Goal: Contribute content

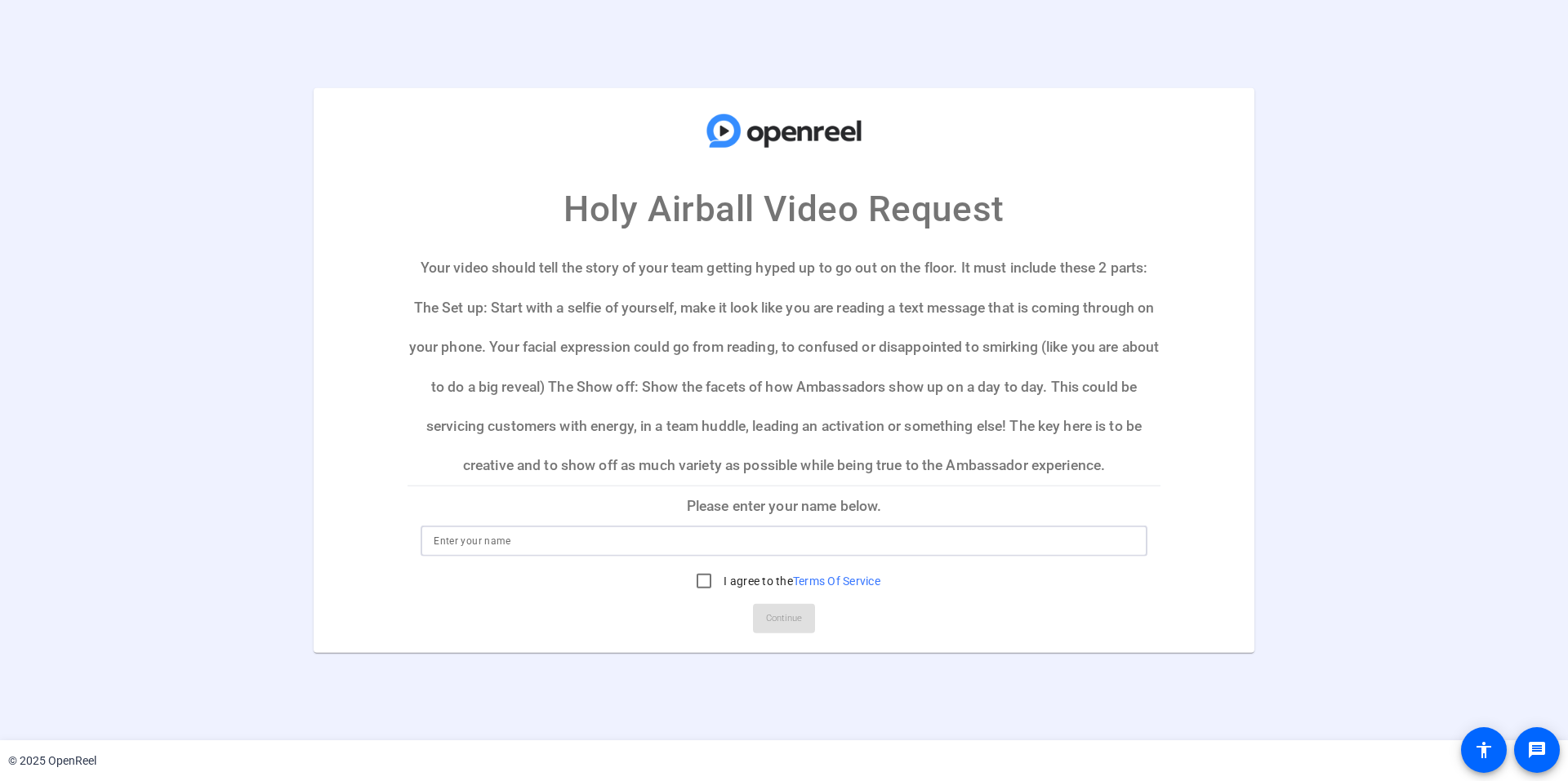
click at [714, 545] on input at bounding box center [784, 541] width 700 height 20
click at [1002, 533] on input at bounding box center [784, 541] width 700 height 20
type input "[PERSON_NAME]"
click at [706, 583] on input "I agree to the Terms Of Service" at bounding box center [704, 581] width 32 height 32
checkbox input "true"
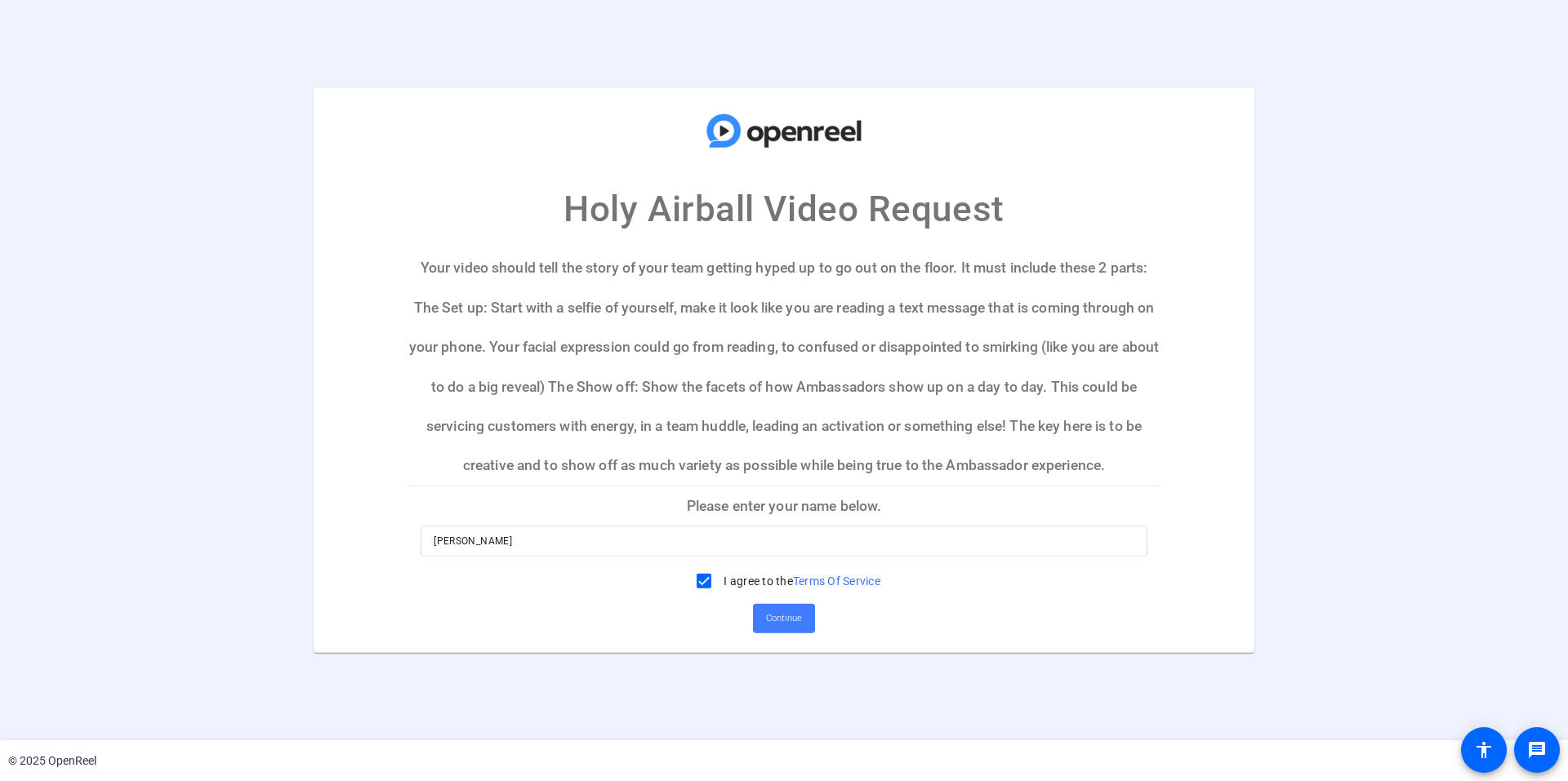
click at [779, 626] on span "Continue" at bounding box center [784, 619] width 36 height 24
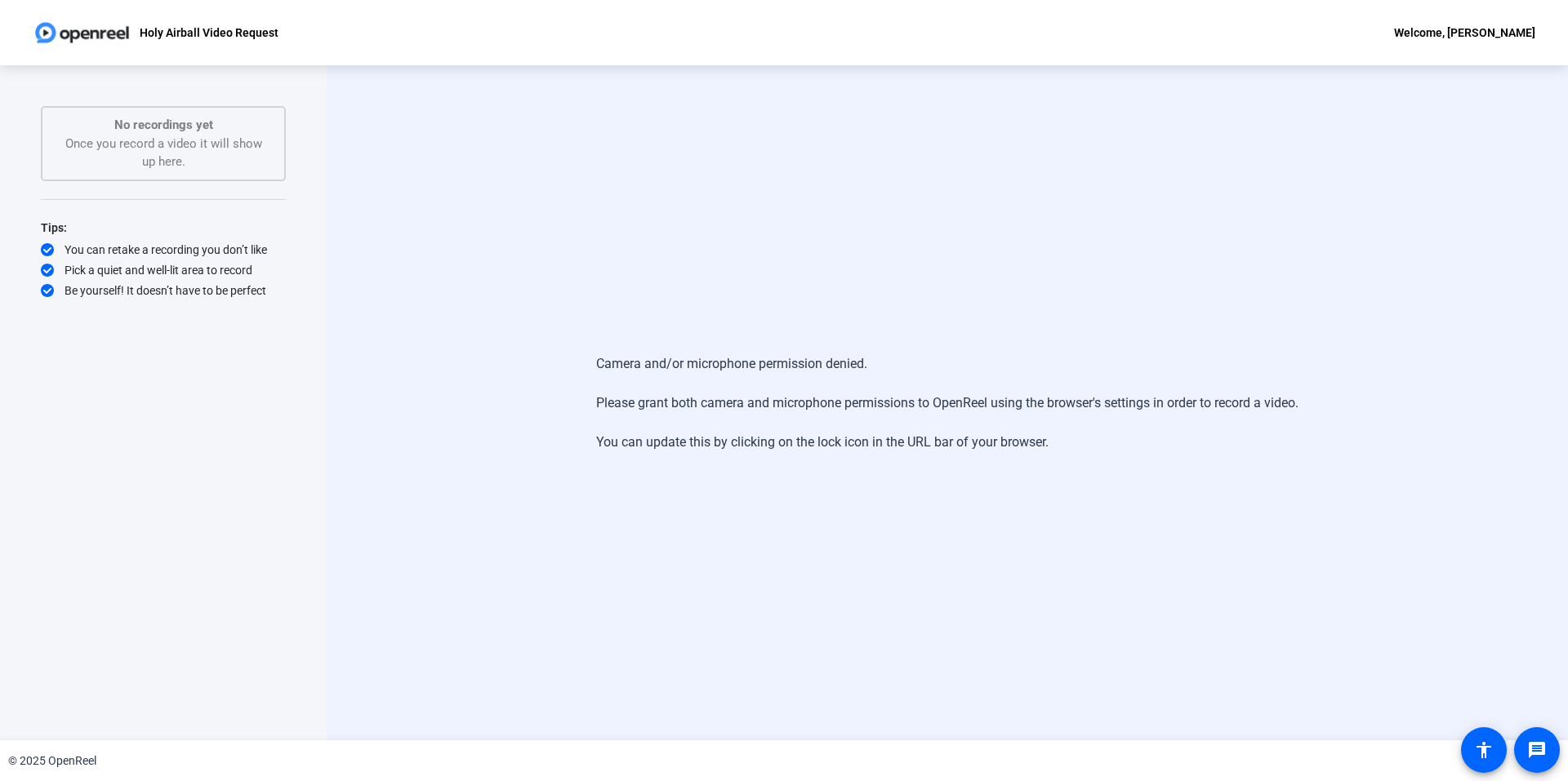
click at [176, 156] on div "No recordings yet Once you record a video it will show up here." at bounding box center [163, 143] width 209 height 56
click at [1001, 493] on div "Camera and/or microphone permission denied. Please grant both camera and microp…" at bounding box center [947, 402] width 1241 height 675
click at [134, 157] on div "No recordings yet Once you record a video it will show up here." at bounding box center [163, 143] width 209 height 56
click at [217, 30] on p "Holy Airball Video Request" at bounding box center [209, 32] width 139 height 20
click at [55, 27] on img at bounding box center [82, 32] width 99 height 32
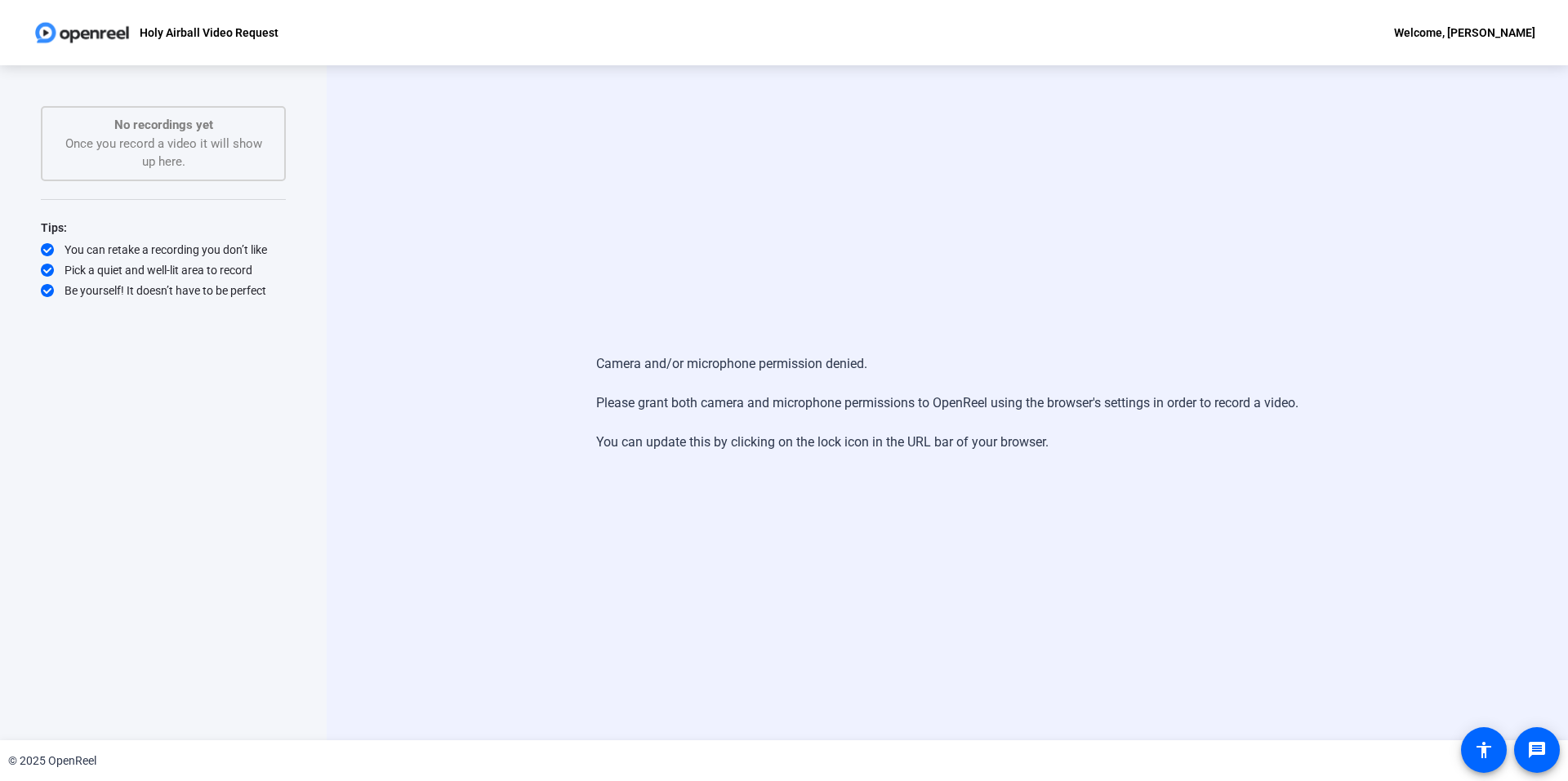
click at [151, 30] on p "Holy Airball Video Request" at bounding box center [209, 32] width 139 height 20
click at [1473, 744] on span at bounding box center [1483, 750] width 39 height 39
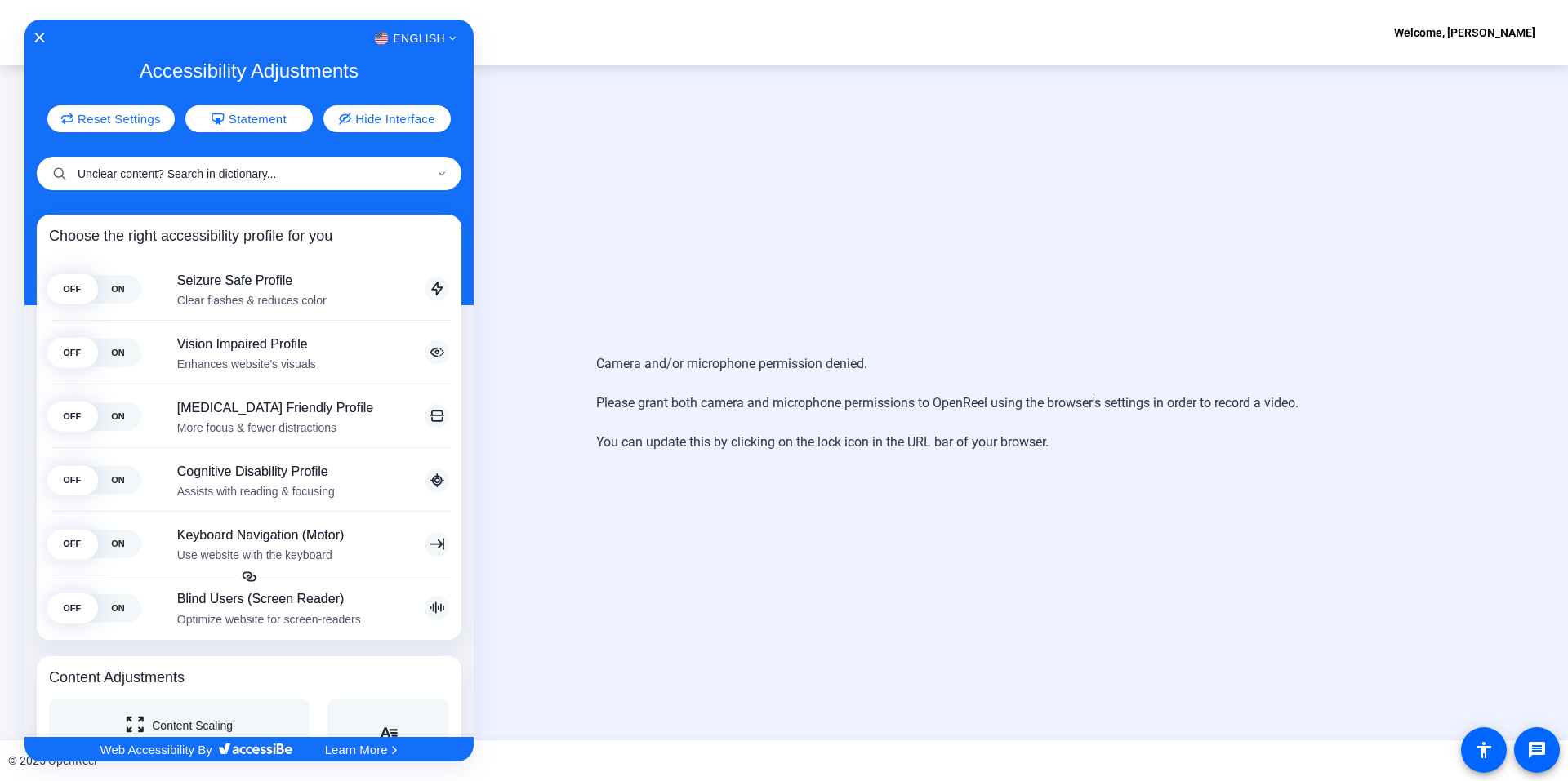
click at [302, 174] on input "Unclear content? Search in dictionary..." at bounding box center [249, 173] width 425 height 33
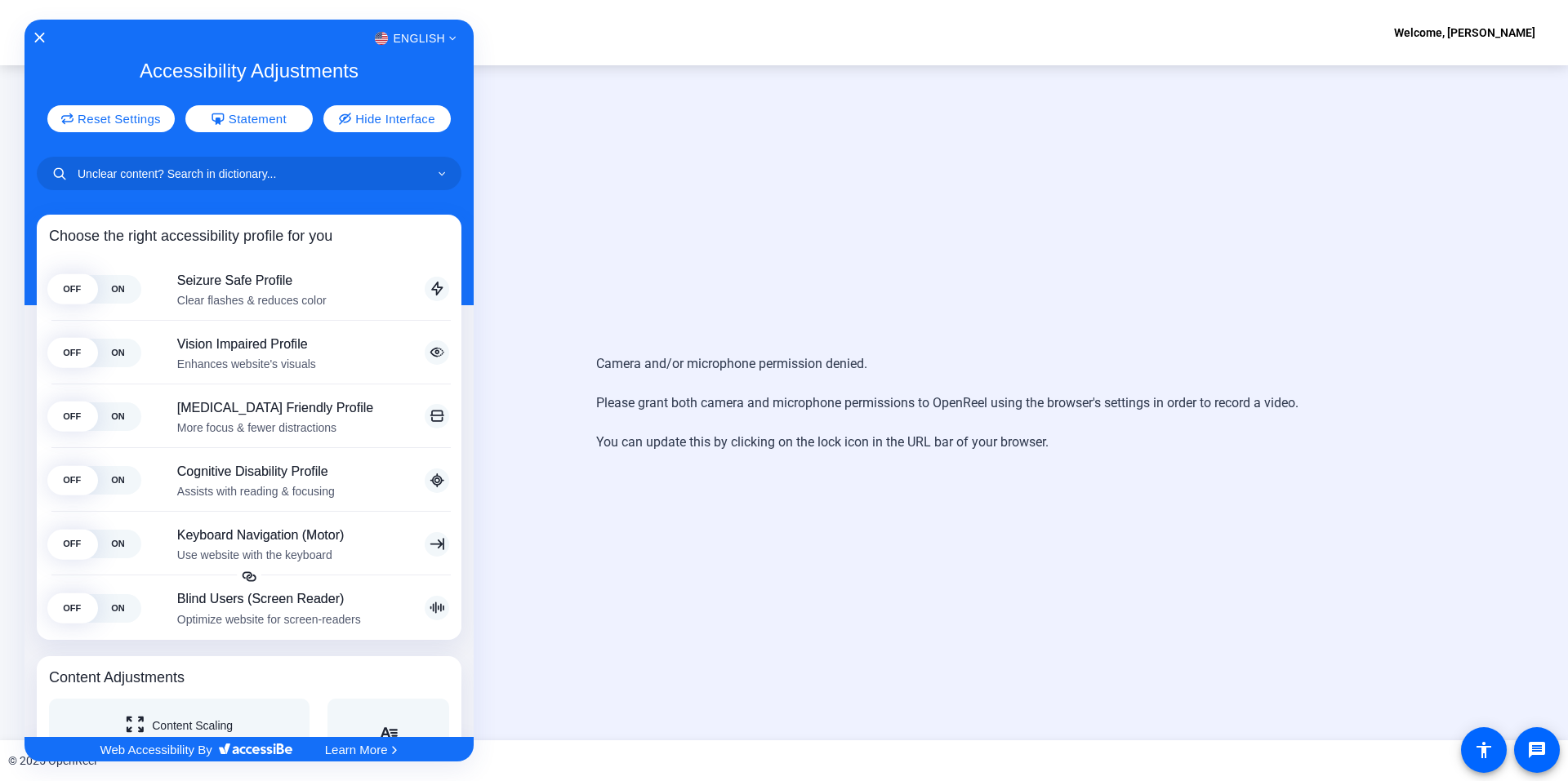
click at [1546, 746] on div at bounding box center [784, 390] width 1568 height 781
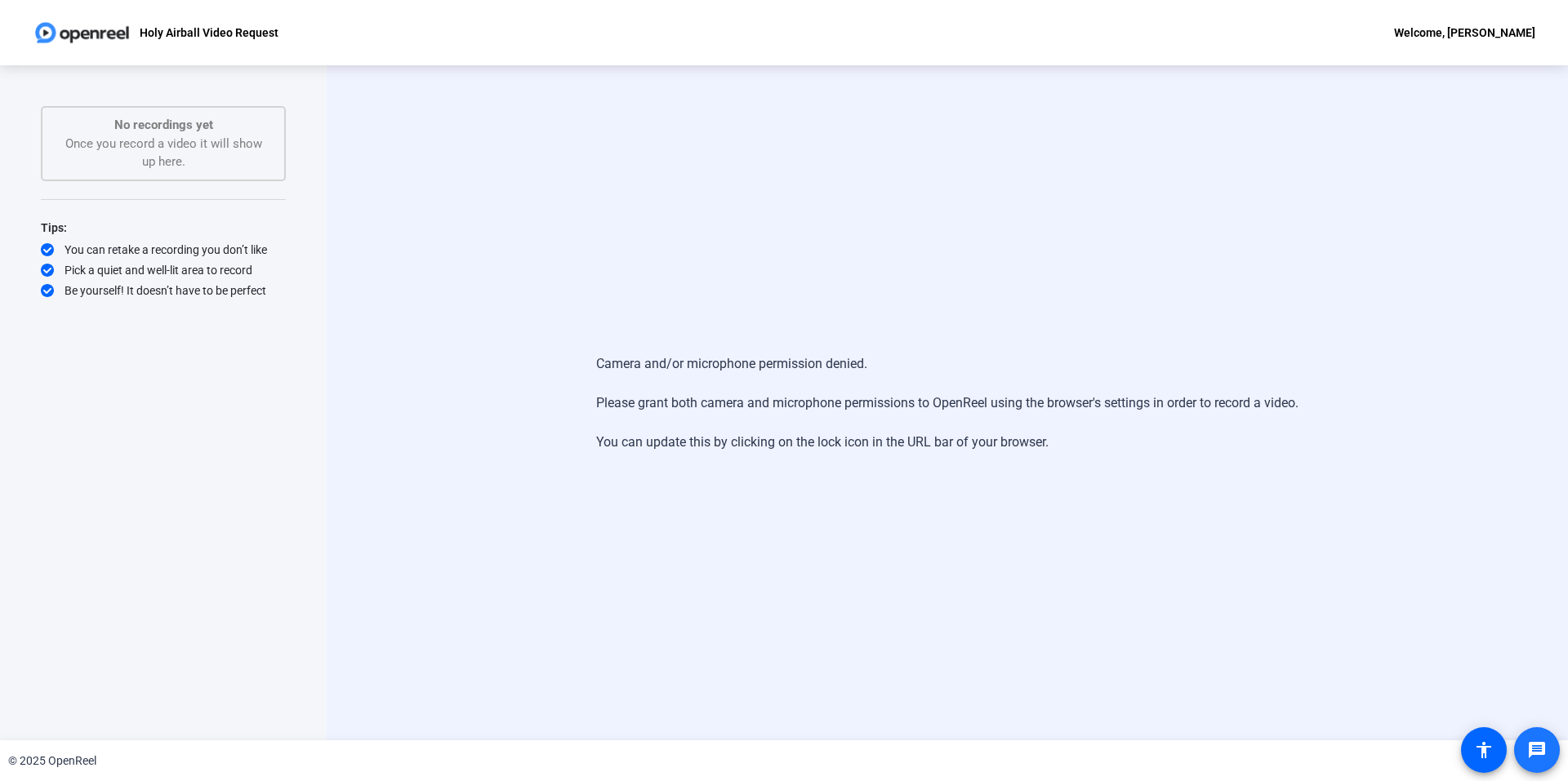
click at [1546, 746] on mat-icon "message" at bounding box center [1537, 750] width 20 height 20
click at [55, 764] on div "© 2025 OpenReel" at bounding box center [52, 761] width 88 height 17
drag, startPoint x: 1481, startPoint y: 35, endPoint x: 1470, endPoint y: 35, distance: 11.0
click at [1480, 35] on div "Welcome, [PERSON_NAME]" at bounding box center [1465, 32] width 142 height 20
click at [896, 137] on div at bounding box center [784, 390] width 1568 height 781
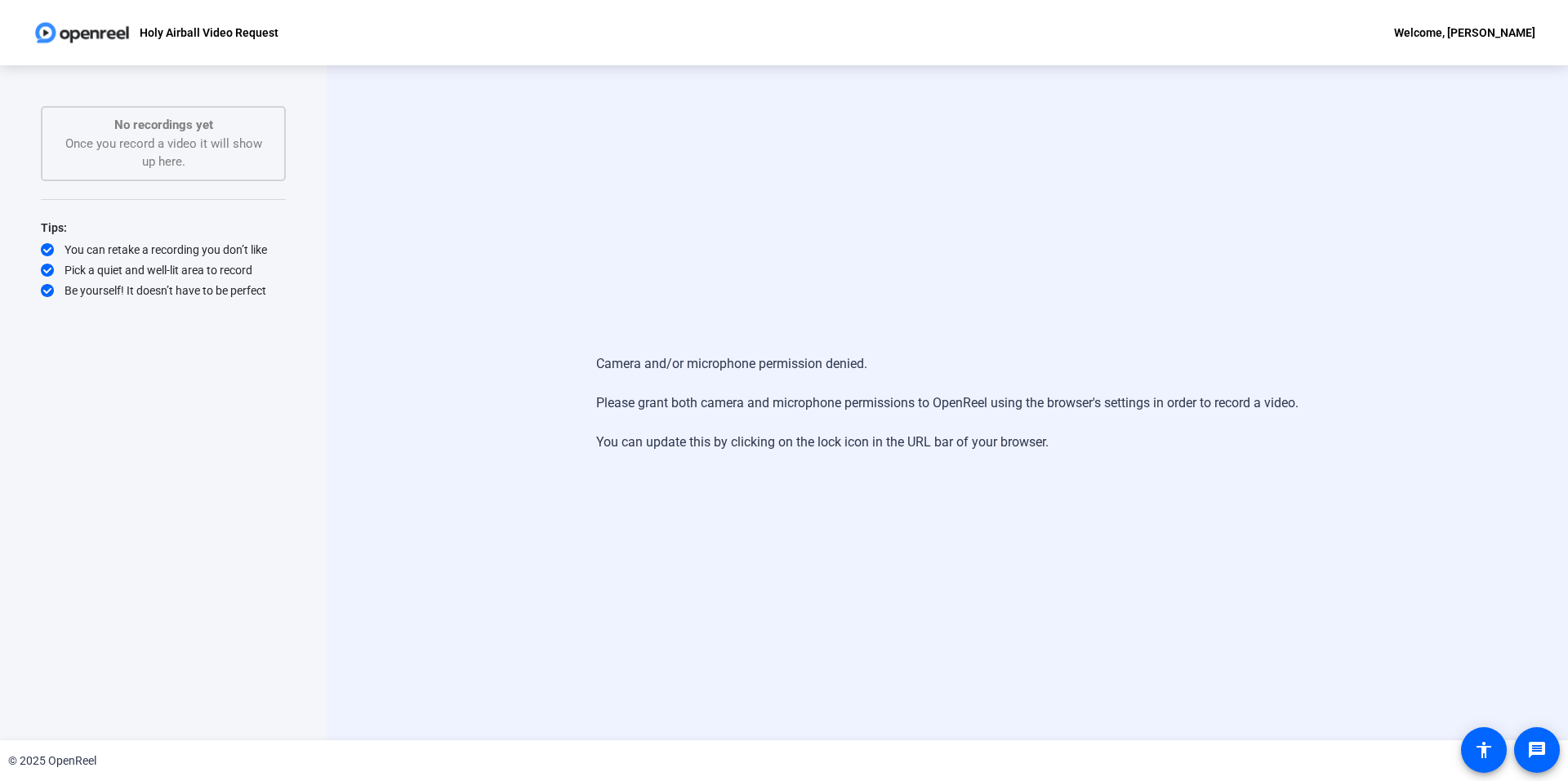
click at [71, 771] on div "© 2025 OpenReel" at bounding box center [784, 760] width 1568 height 41
drag, startPoint x: 923, startPoint y: 306, endPoint x: 227, endPoint y: 240, distance: 699.1
click at [922, 306] on div "Camera and/or microphone permission denied. Please grant both camera and microp…" at bounding box center [947, 402] width 1241 height 675
click at [176, 150] on div "No recordings yet Once you record a video it will show up here." at bounding box center [163, 143] width 209 height 56
click at [129, 264] on div "Pick a quiet and well-lit area to record" at bounding box center [163, 271] width 245 height 17
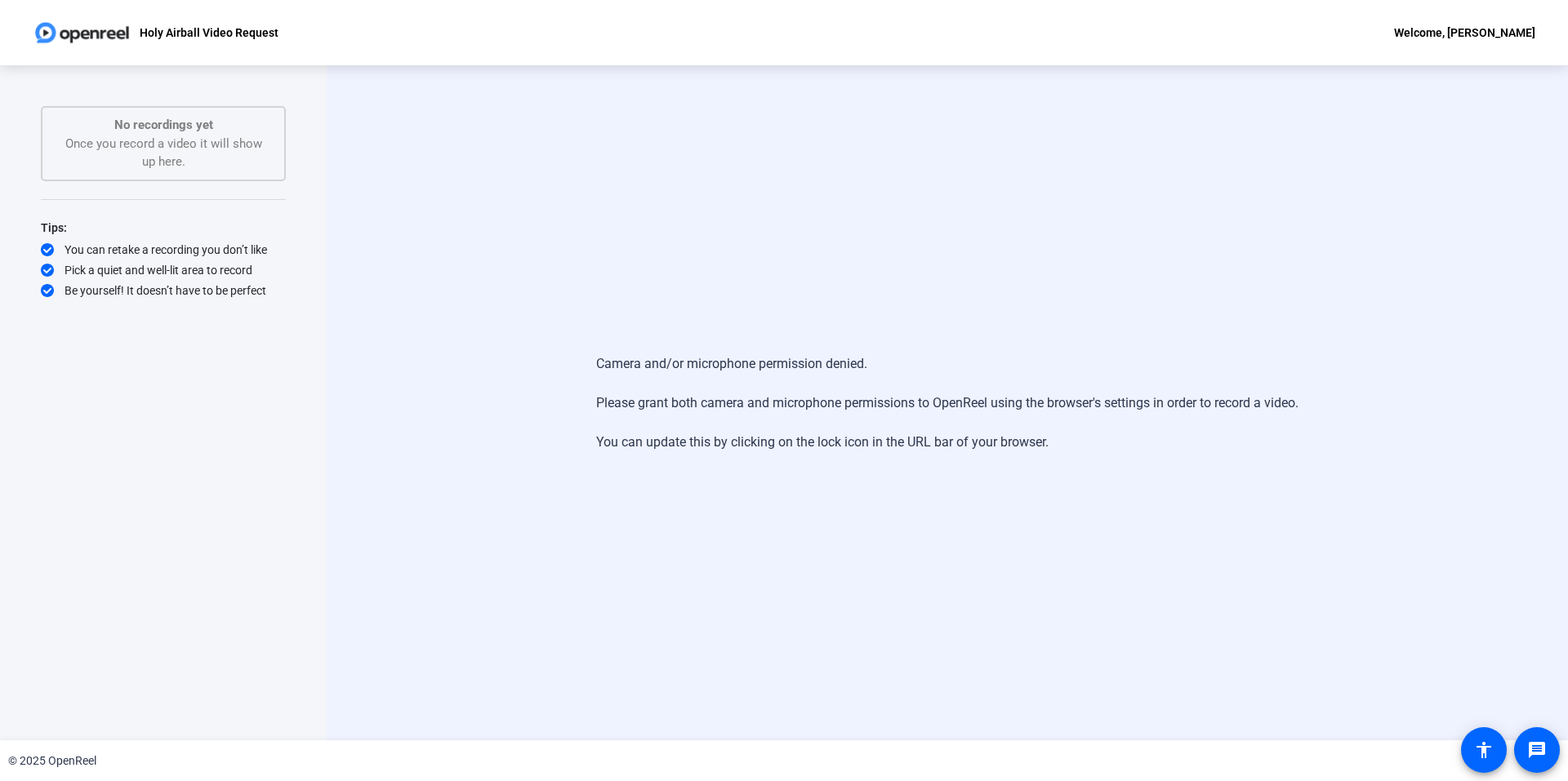
click at [1441, 49] on div "Holy Airball Video Request Welcome, [PERSON_NAME]" at bounding box center [784, 32] width 1568 height 65
click at [1418, 23] on div "Welcome, [PERSON_NAME]" at bounding box center [1465, 32] width 142 height 20
drag, startPoint x: 49, startPoint y: 36, endPoint x: 113, endPoint y: 33, distance: 64.1
click at [52, 36] on div at bounding box center [784, 390] width 1568 height 781
drag, startPoint x: 131, startPoint y: 33, endPoint x: 229, endPoint y: 33, distance: 98.0
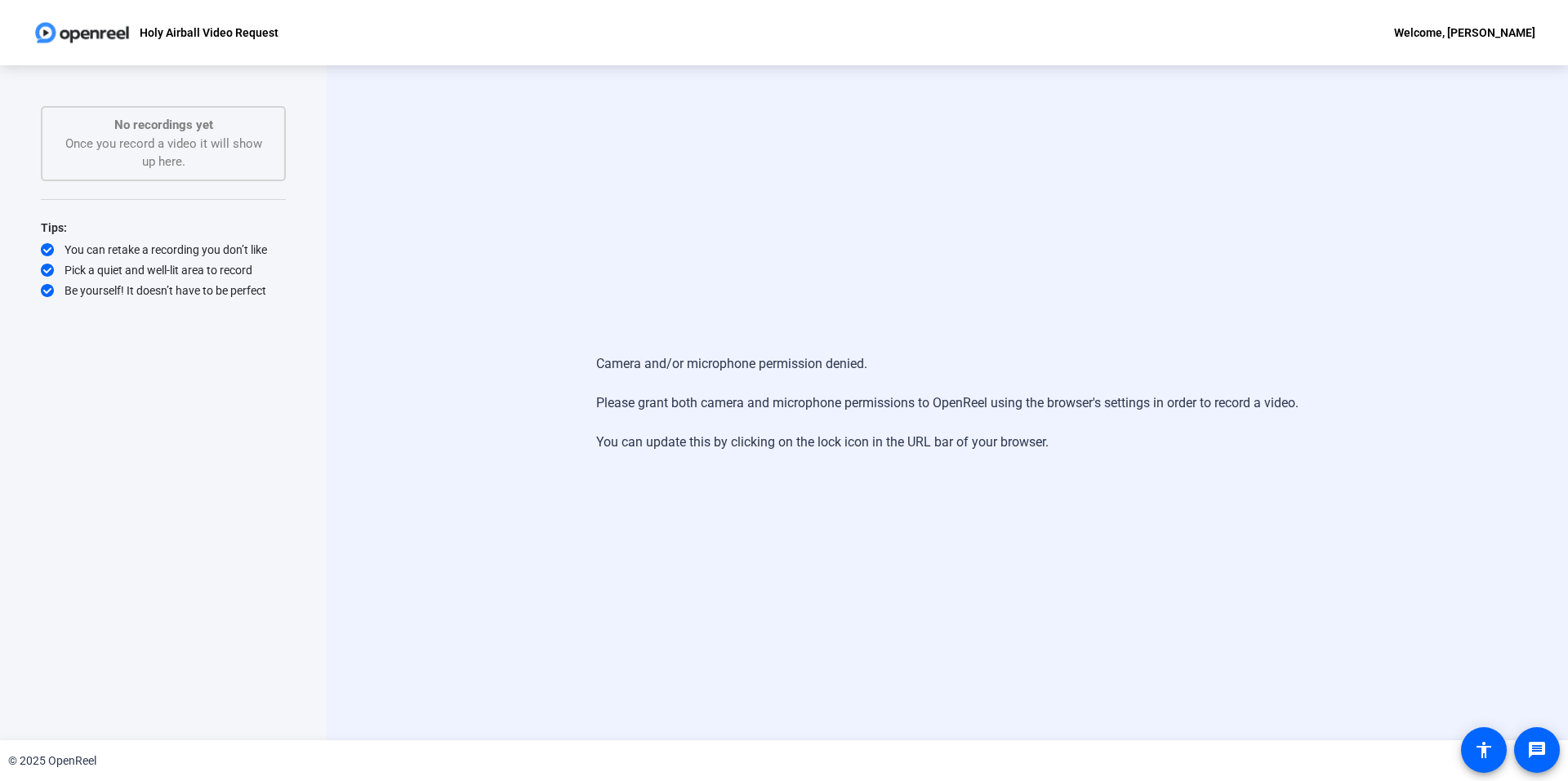
click at [132, 33] on div "Holy Airball Video Request" at bounding box center [155, 32] width 246 height 32
click at [348, 33] on div "Holy Airball Video Request Welcome, [PERSON_NAME]" at bounding box center [784, 32] width 1568 height 65
drag, startPoint x: 202, startPoint y: 32, endPoint x: 542, endPoint y: 315, distance: 442.4
click at [217, 47] on div "Holy Airball Video Request" at bounding box center [155, 32] width 246 height 32
drag, startPoint x: 1247, startPoint y: 531, endPoint x: 1491, endPoint y: 748, distance: 326.5
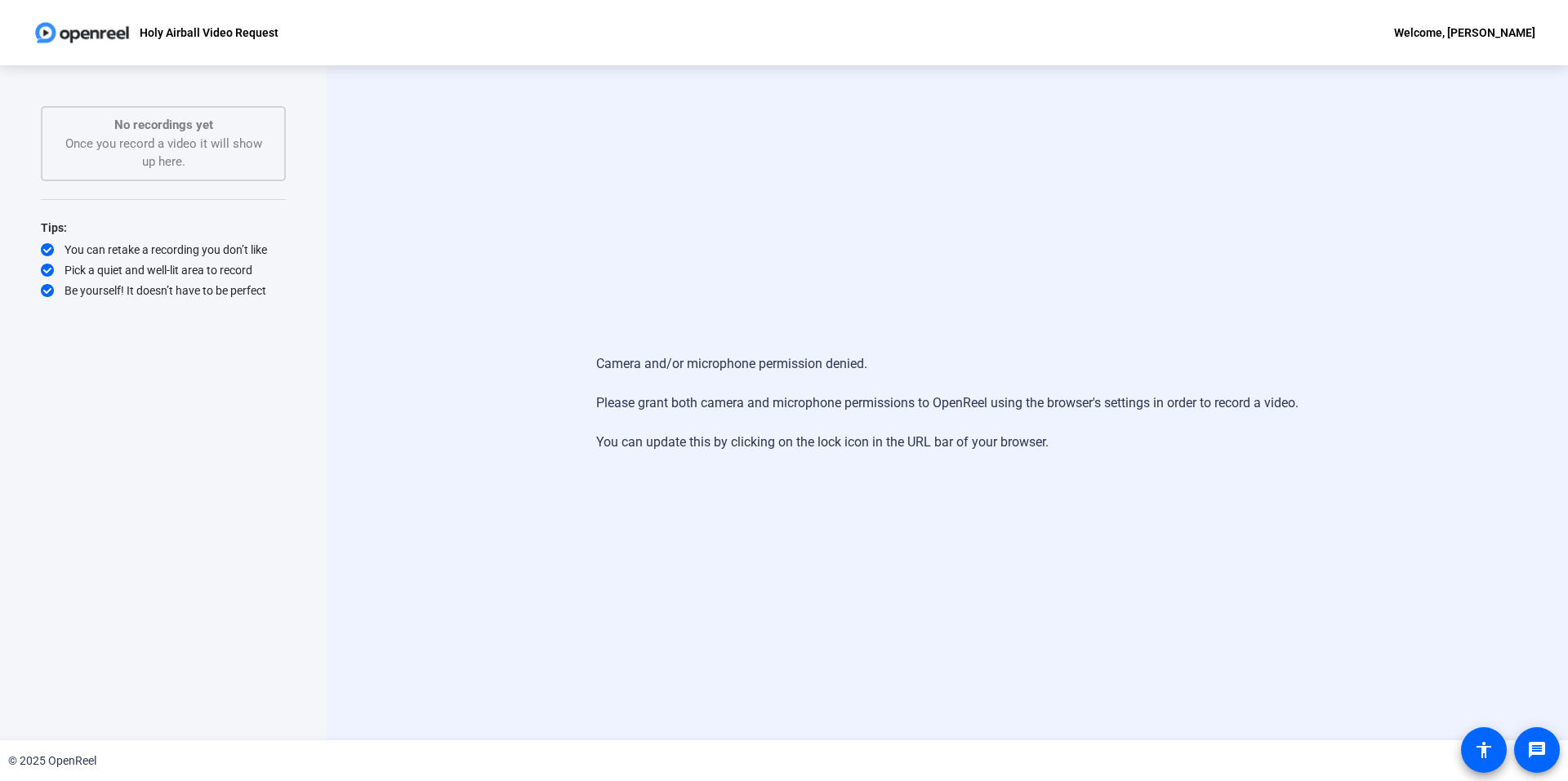
click at [1491, 749] on mat-icon "accessibility" at bounding box center [1484, 750] width 20 height 20
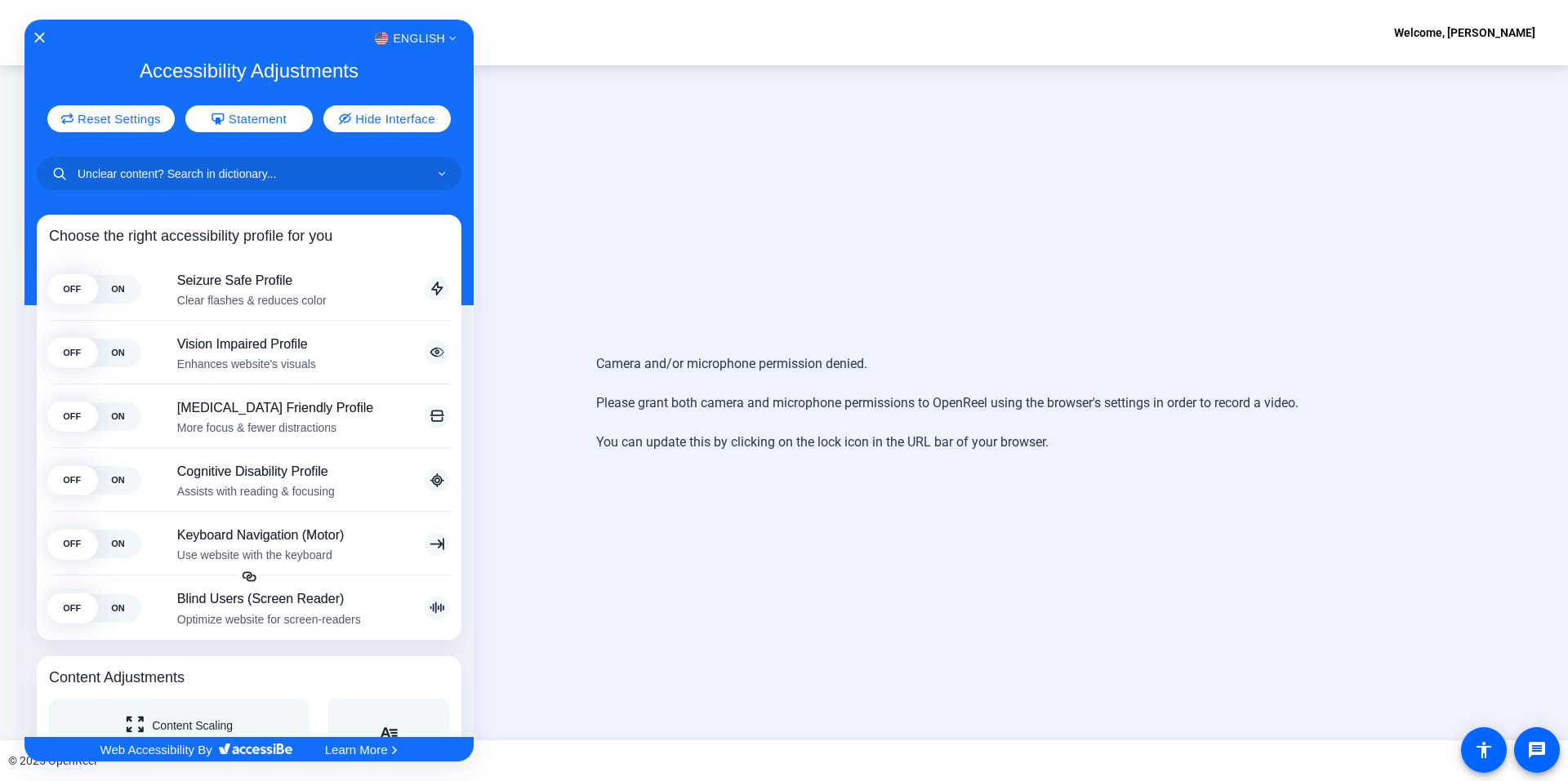
click at [1022, 616] on div at bounding box center [784, 390] width 1568 height 781
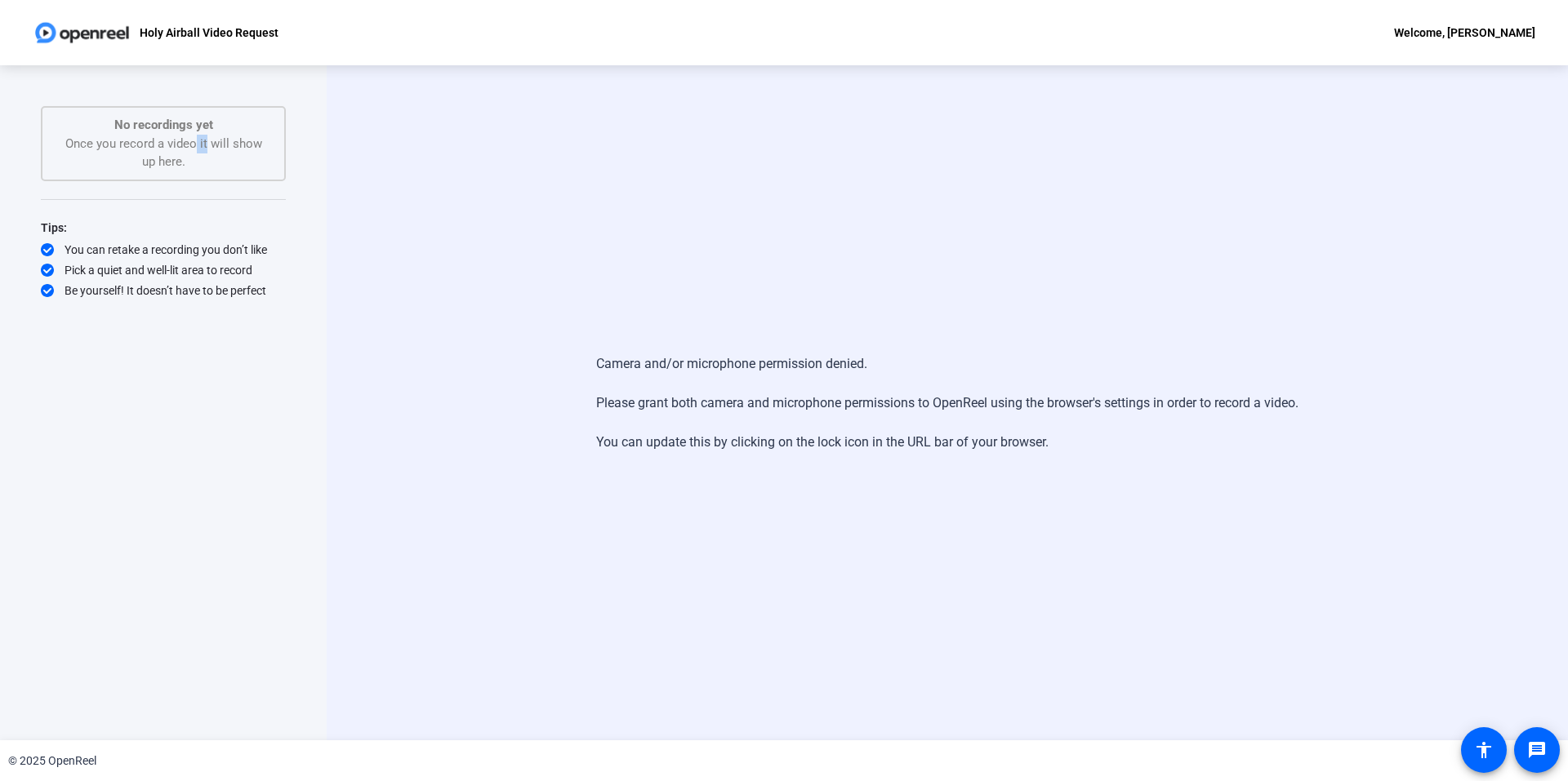
click at [202, 145] on div "No recordings yet Once you record a video it will show up here." at bounding box center [163, 143] width 209 height 56
click at [125, 12] on div "Holy Airball Video Request Welcome, [PERSON_NAME]" at bounding box center [784, 32] width 1568 height 65
click at [250, 34] on p "Holy Airball Video Request" at bounding box center [209, 32] width 139 height 20
